Goal: Information Seeking & Learning: Find specific fact

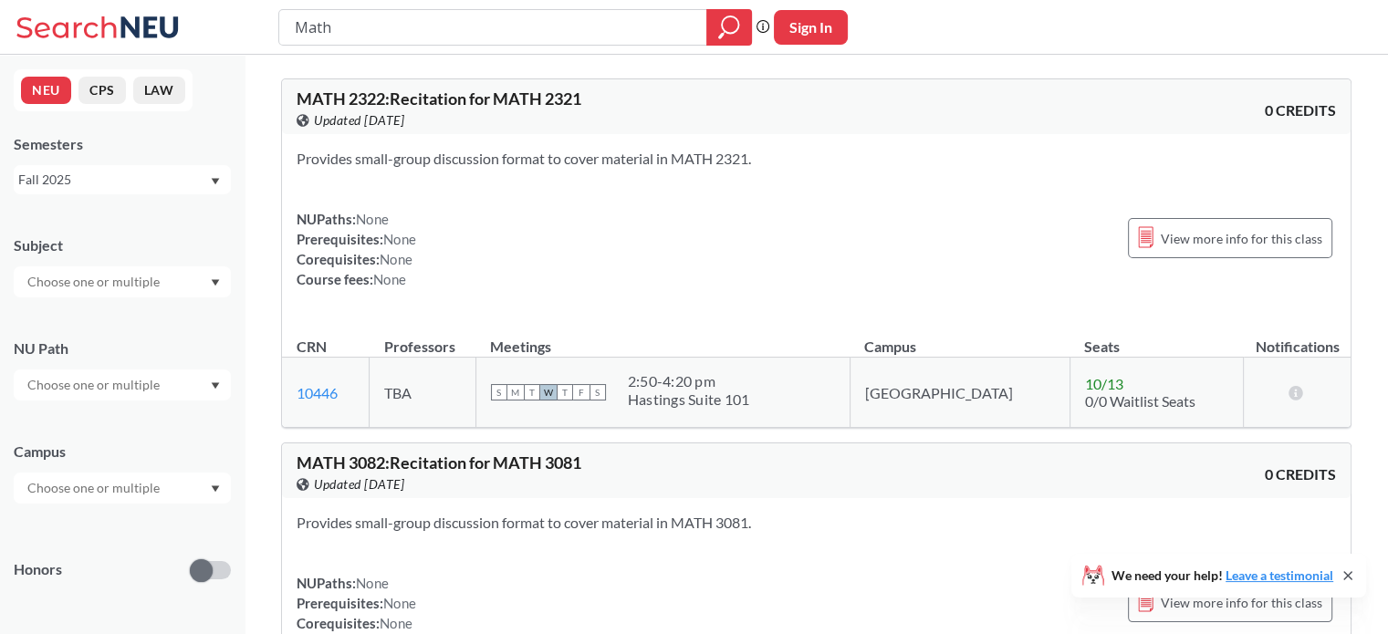
drag, startPoint x: 361, startPoint y: 26, endPoint x: 257, endPoint y: 28, distance: 104.0
click at [257, 28] on div "Math Phrase search guarantees the exact search appears in the results. Ex. If y…" at bounding box center [694, 27] width 1388 height 55
type input "linear algebra and diffeq"
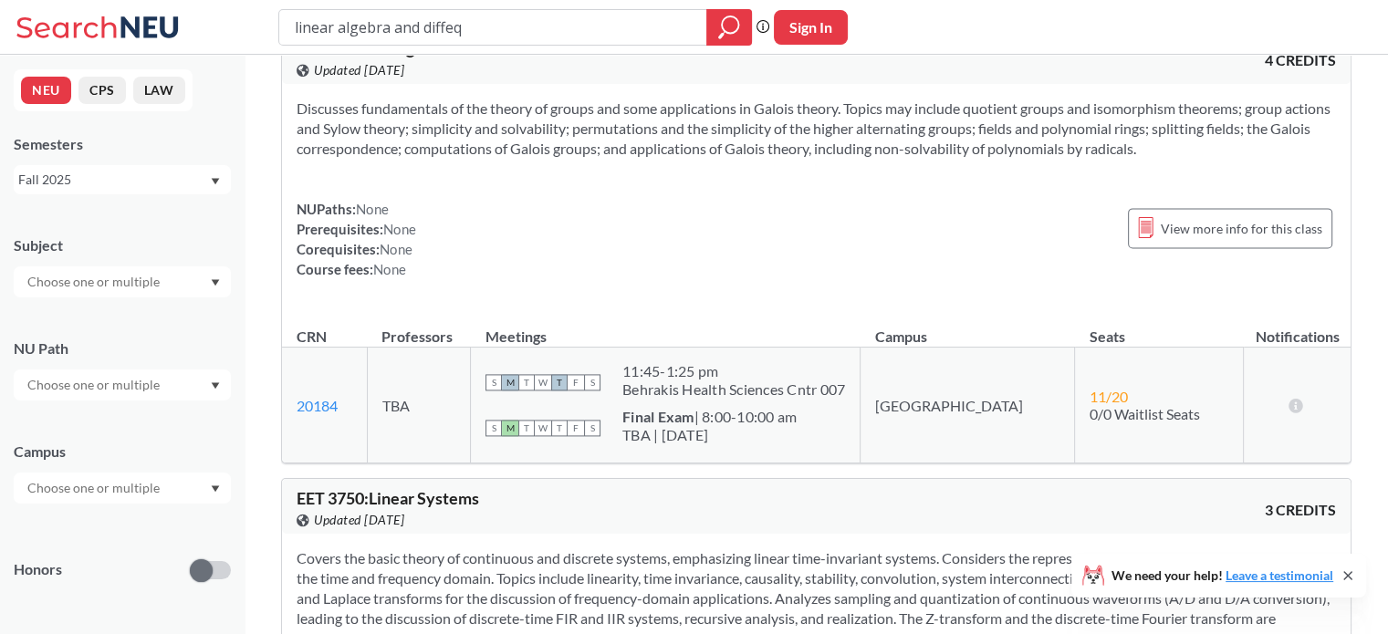
scroll to position [2464, 0]
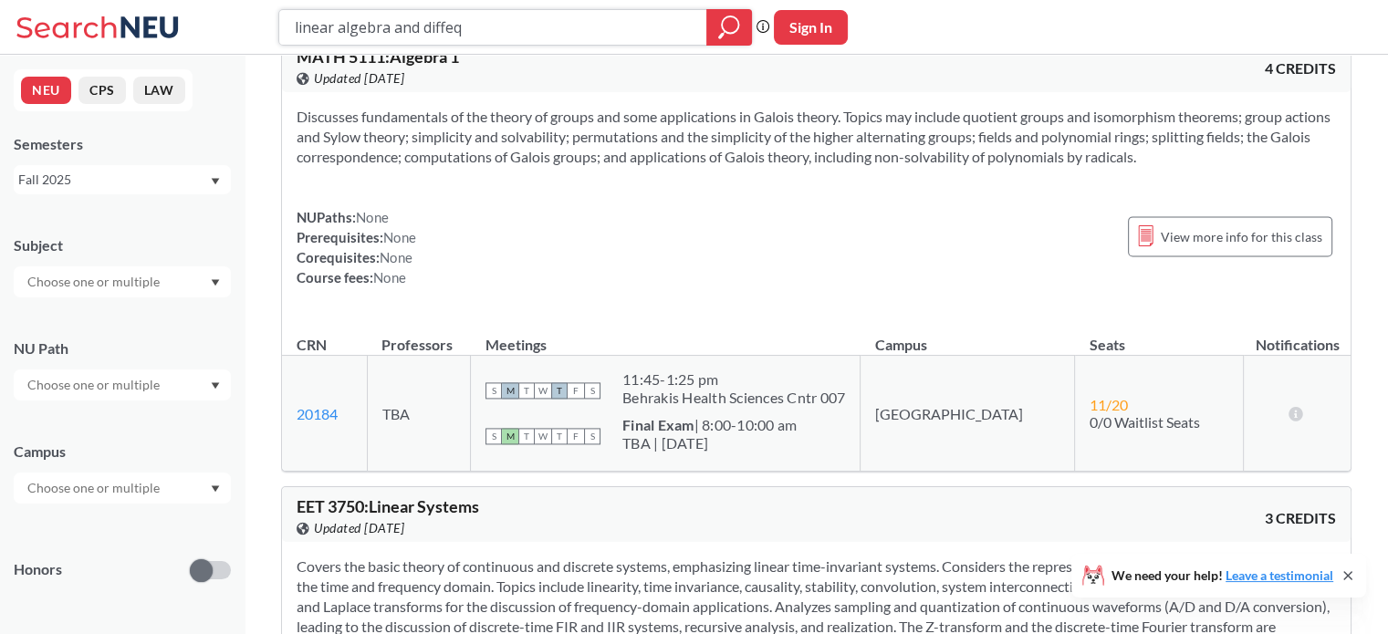
drag, startPoint x: 497, startPoint y: 46, endPoint x: 456, endPoint y: 35, distance: 42.5
click at [456, 35] on div "linear algebra and diffeq Phrase search guarantees the exact search appears in …" at bounding box center [694, 27] width 1388 height 55
click at [527, 22] on input "linear algebra and diffeq" at bounding box center [493, 27] width 401 height 31
click at [527, 21] on input "linear algebra and diffeq" at bounding box center [493, 27] width 401 height 31
click at [493, 25] on input "linear algebra and diffeq" at bounding box center [493, 27] width 401 height 31
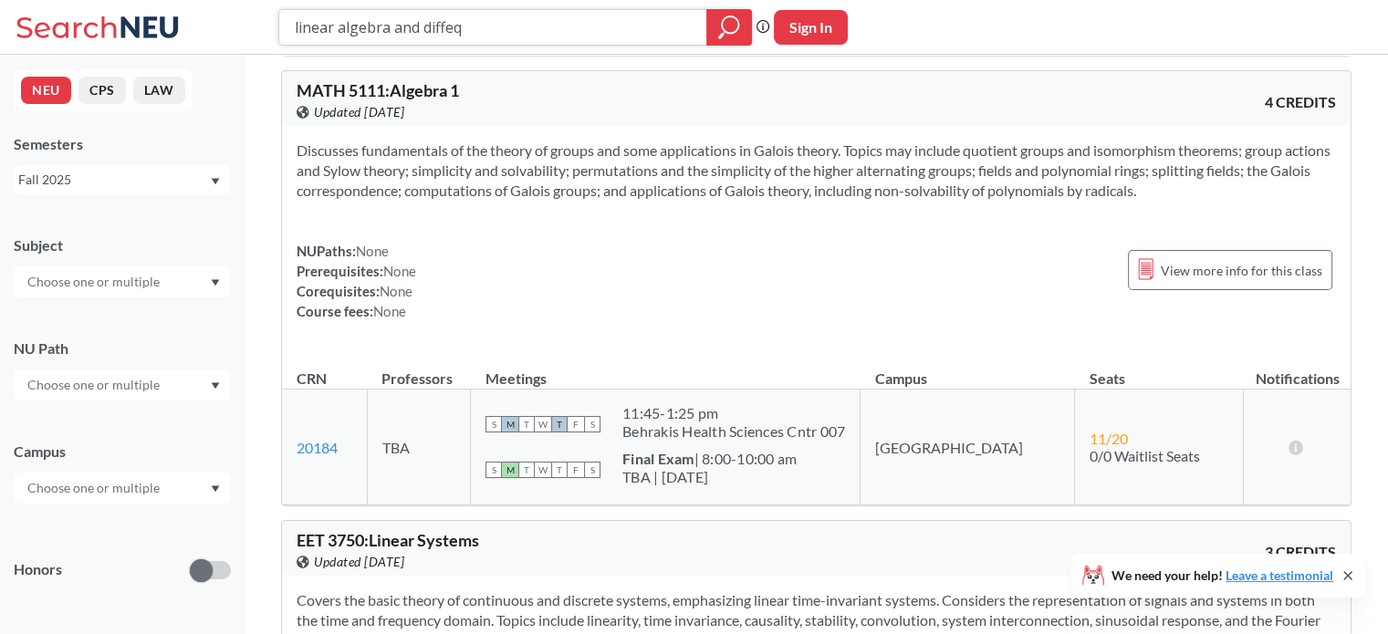
scroll to position [2372, 0]
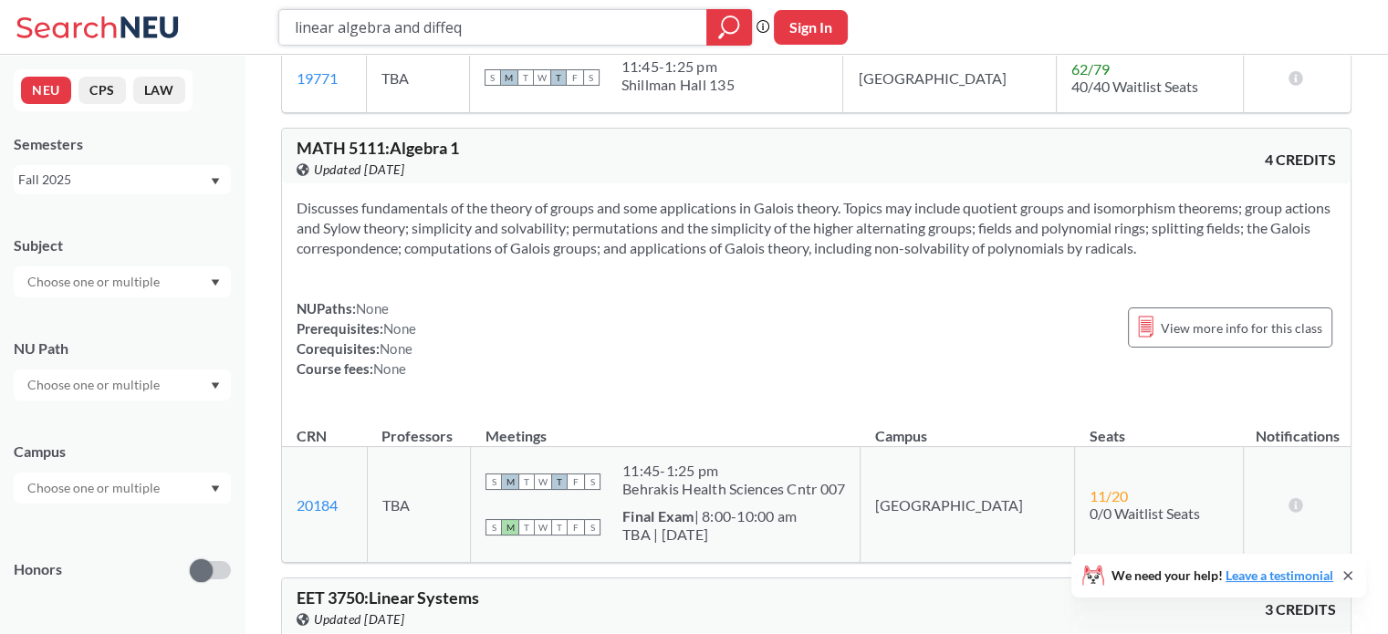
drag, startPoint x: 245, startPoint y: 38, endPoint x: 0, endPoint y: 37, distance: 245.5
click at [0, 37] on div "linear algebra and diffeq Phrase search guarantees the exact search appears in …" at bounding box center [694, 27] width 1388 height 55
type input "fluid dynamics"
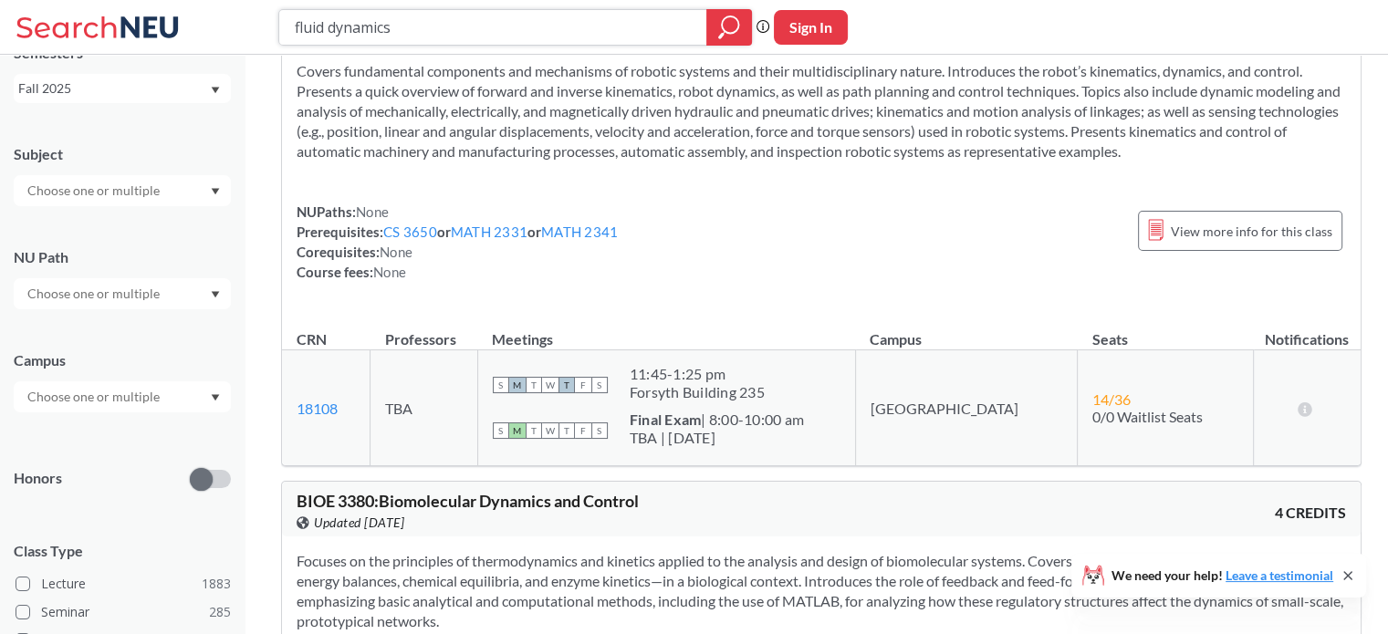
scroll to position [3650, 0]
